Goal: Task Accomplishment & Management: Use online tool/utility

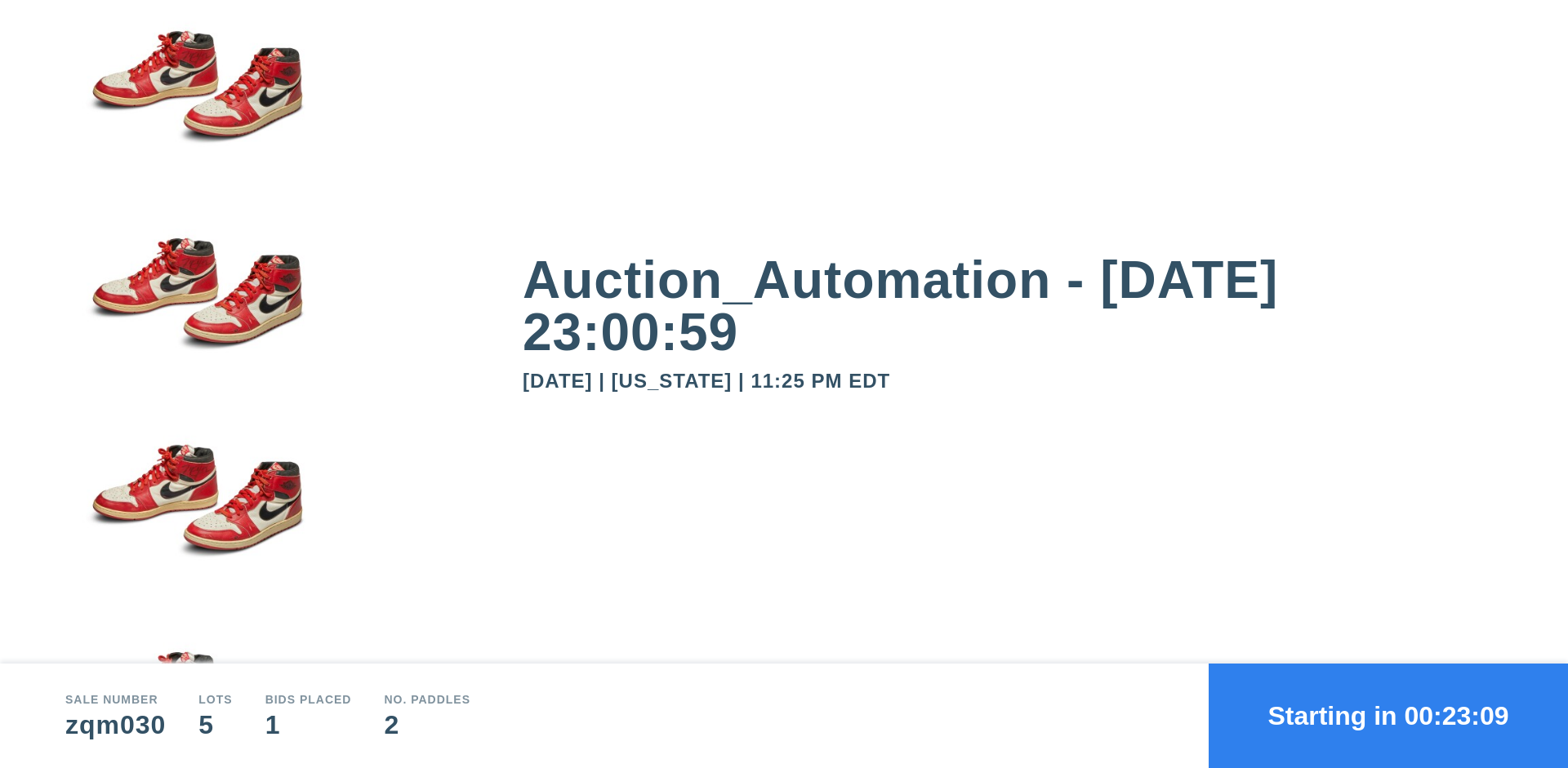
click at [1388, 716] on button "Starting in 00:23:09" at bounding box center [1388, 715] width 359 height 105
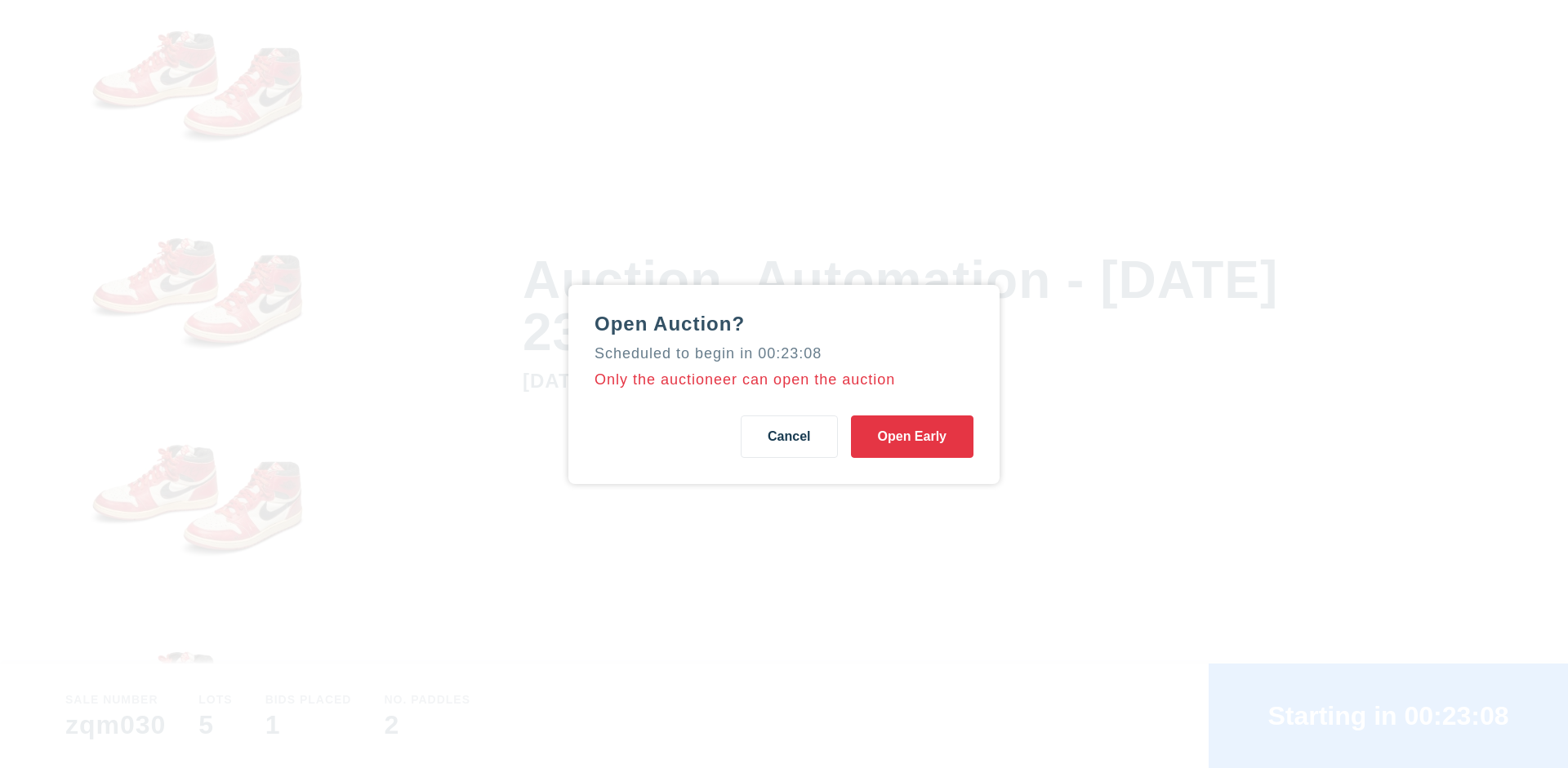
click at [912, 436] on button "Open Early" at bounding box center [912, 436] width 123 height 42
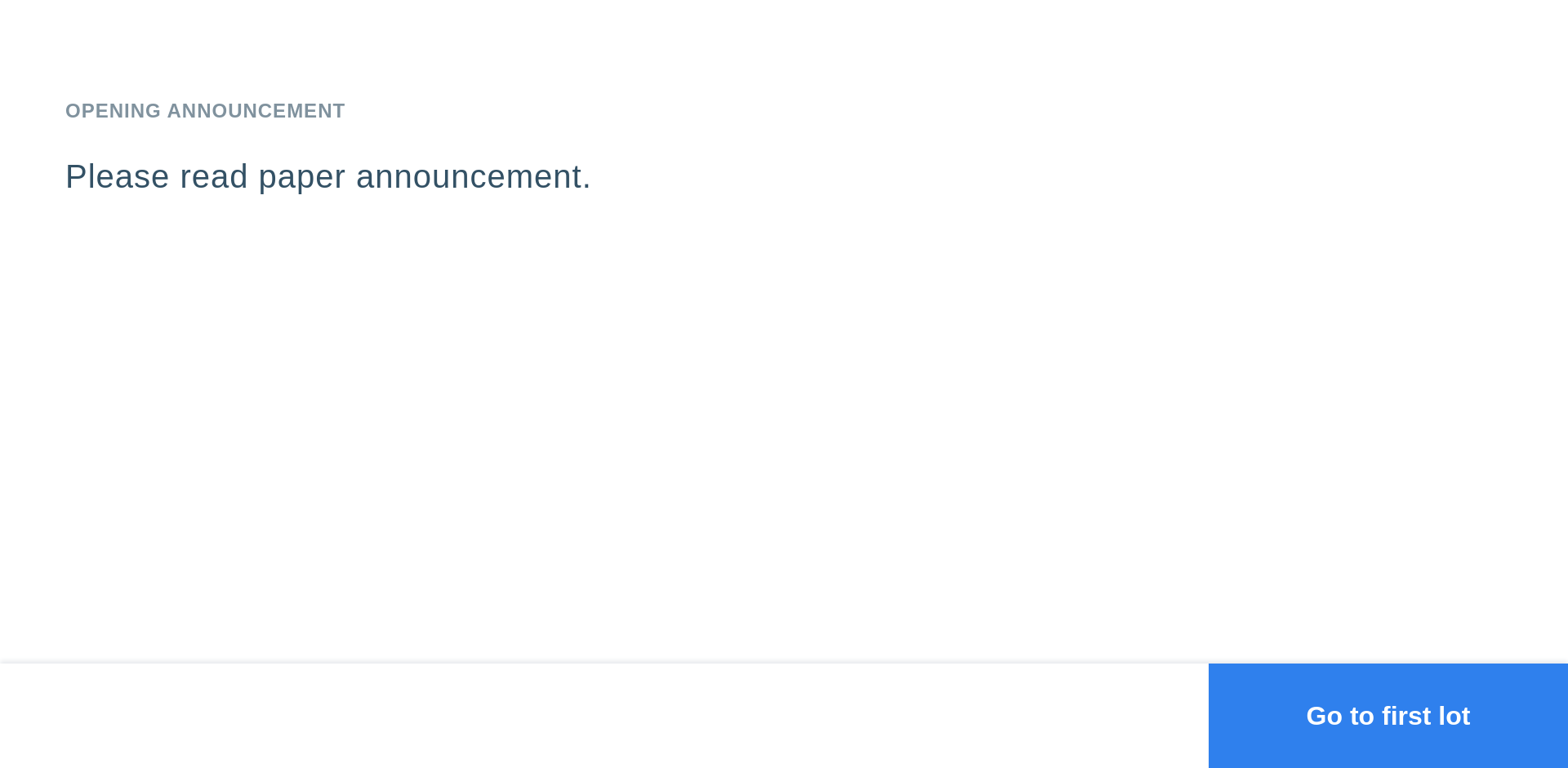
click at [1388, 716] on button "Go to first lot" at bounding box center [1388, 715] width 359 height 105
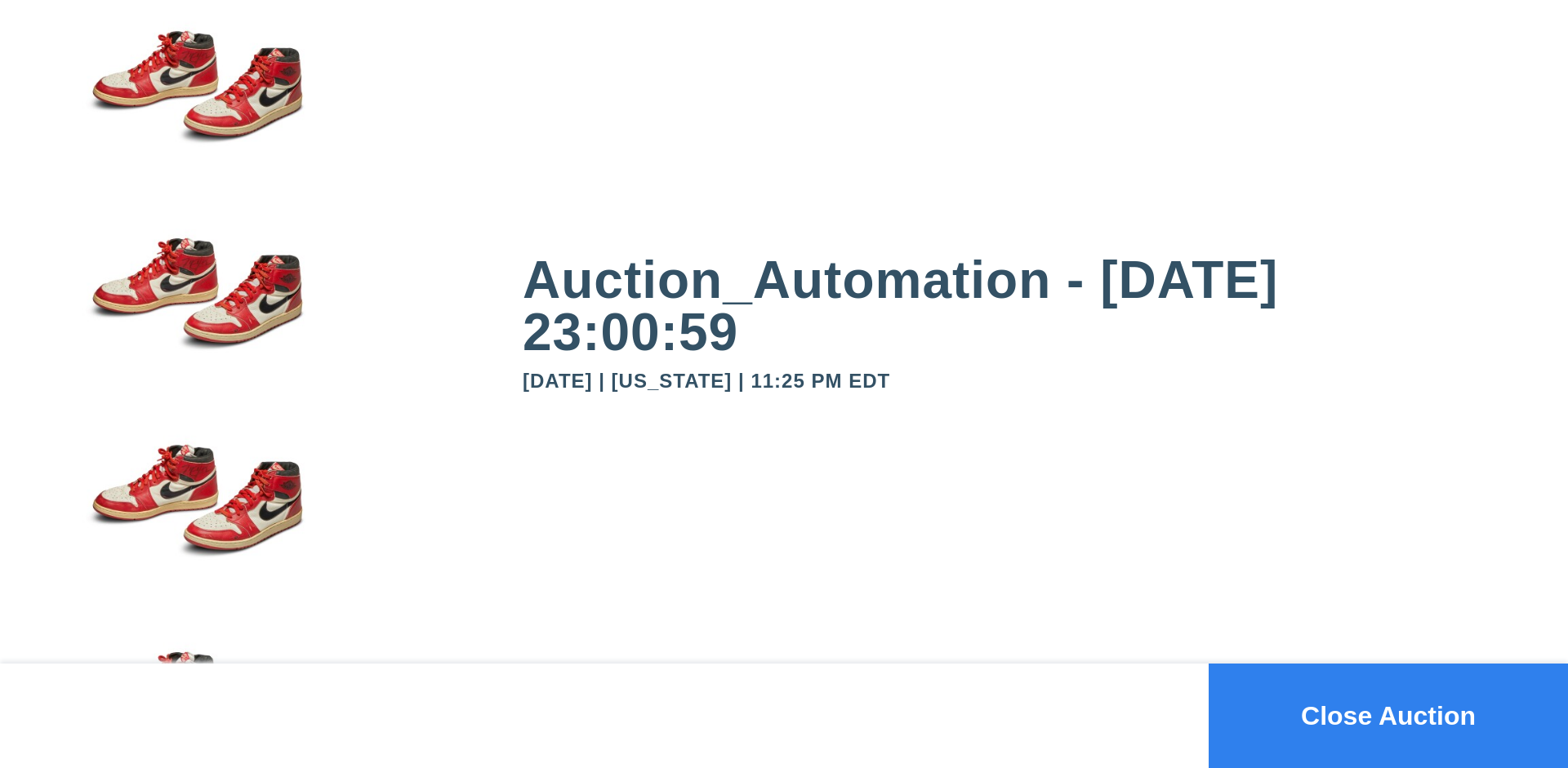
click at [1388, 716] on button "Close Auction" at bounding box center [1388, 715] width 359 height 105
